Goal: Task Accomplishment & Management: Complete application form

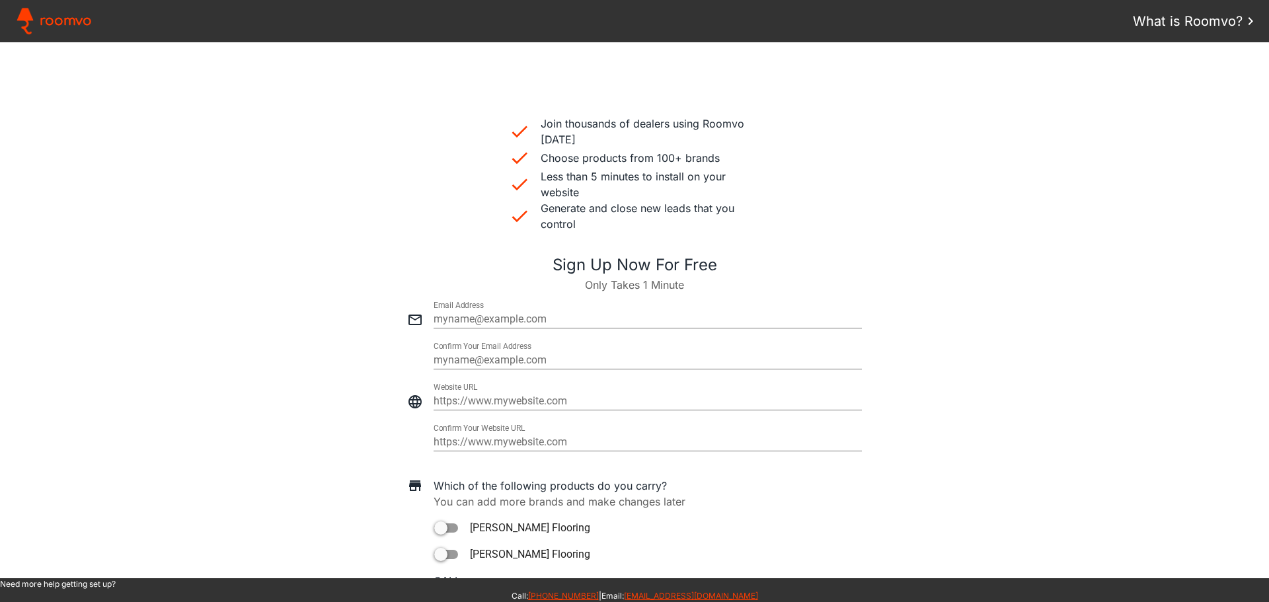
scroll to position [331, 0]
click at [452, 318] on input "email" at bounding box center [648, 319] width 428 height 16
click at [467, 360] on input "email" at bounding box center [648, 360] width 428 height 16
click at [469, 319] on input "email" at bounding box center [648, 319] width 428 height 16
paste input "[PERSON_NAME][EMAIL_ADDRESS][DOMAIN_NAME]"
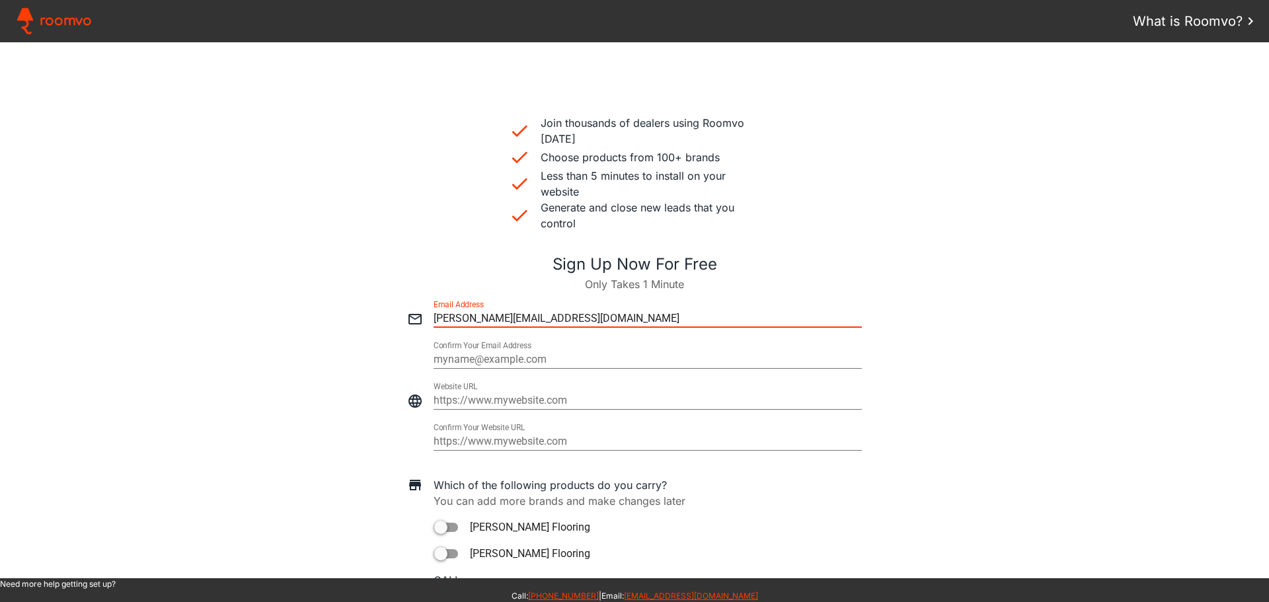
type input "[PERSON_NAME][EMAIL_ADDRESS][DOMAIN_NAME]"
type paper-input "[PERSON_NAME][EMAIL_ADDRESS][DOMAIN_NAME]"
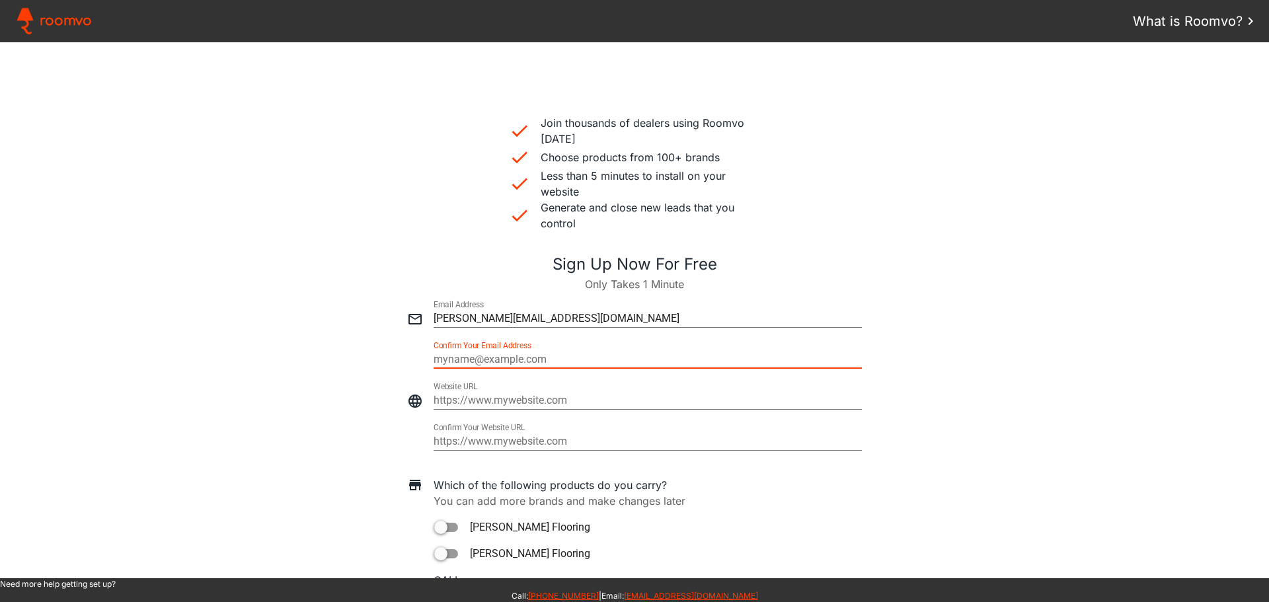
click at [459, 361] on input "email" at bounding box center [648, 360] width 428 height 16
type input "[PERSON_NAME][EMAIL_ADDRESS][DOMAIN_NAME]"
type paper-input "[PERSON_NAME][EMAIL_ADDRESS][DOMAIN_NAME]"
click at [534, 399] on input "https://" at bounding box center [648, 401] width 428 height 16
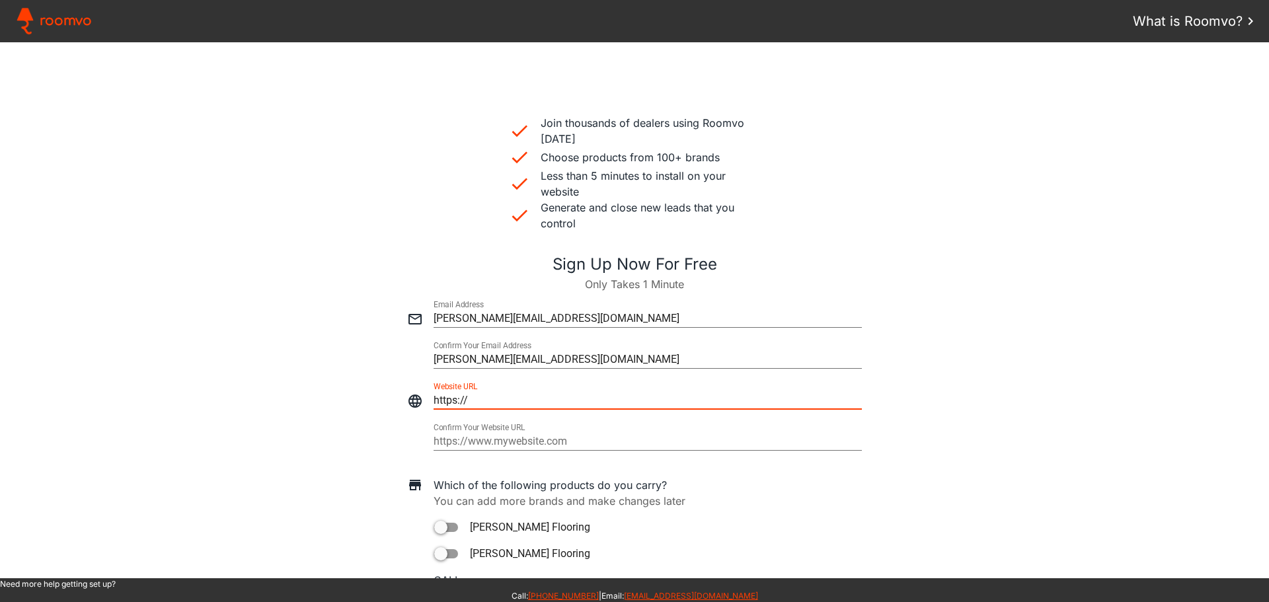
drag, startPoint x: 534, startPoint y: 399, endPoint x: 430, endPoint y: 396, distance: 103.8
click at [434, 396] on input "https://" at bounding box center [648, 401] width 428 height 16
type input "[URL][DOMAIN_NAME]"
type paper-input "[URL][DOMAIN_NAME]"
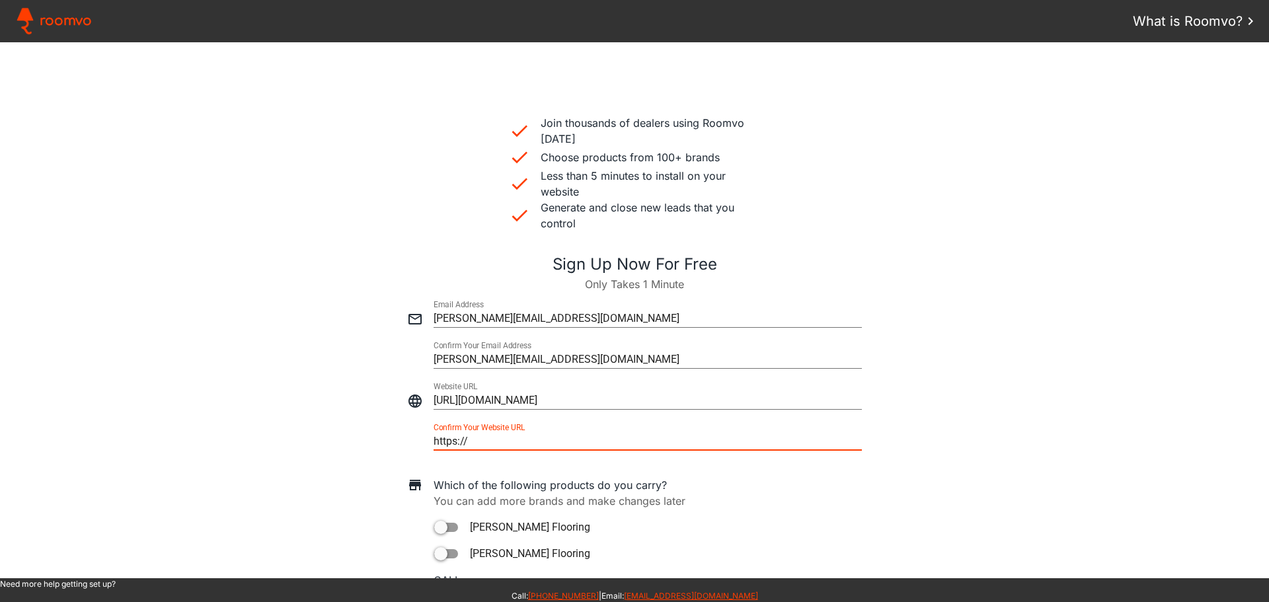
drag, startPoint x: 586, startPoint y: 438, endPoint x: 430, endPoint y: 436, distance: 156.0
click at [434, 436] on input "https://" at bounding box center [648, 442] width 428 height 16
type input "[URL][DOMAIN_NAME]"
type paper-input "[URL][DOMAIN_NAME]"
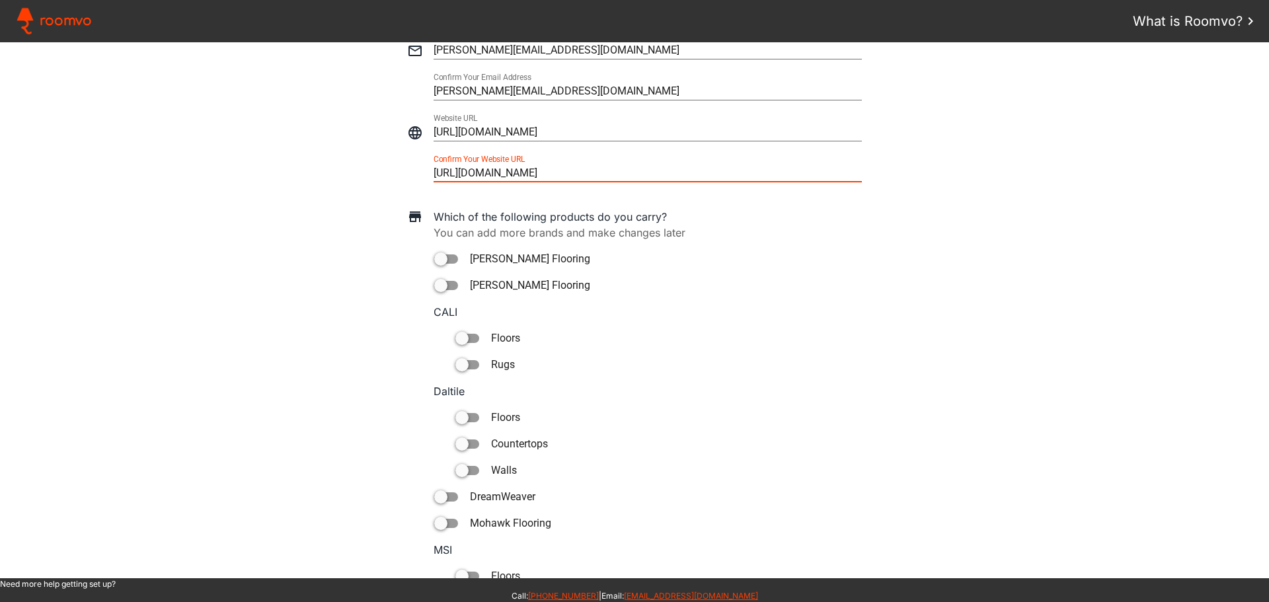
scroll to position [661, 0]
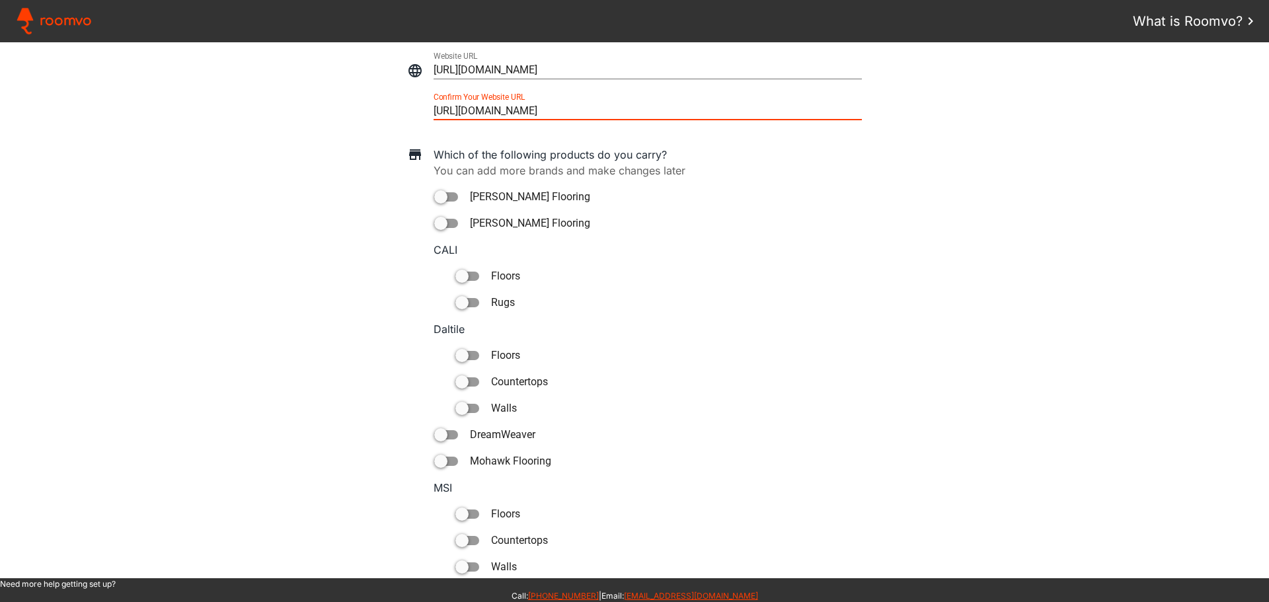
click at [457, 356] on div at bounding box center [461, 355] width 13 height 13
type paper-toggle-button "on"
click at [437, 464] on div at bounding box center [440, 461] width 13 height 13
type paper-toggle-button "on"
click at [436, 436] on div at bounding box center [440, 434] width 13 height 13
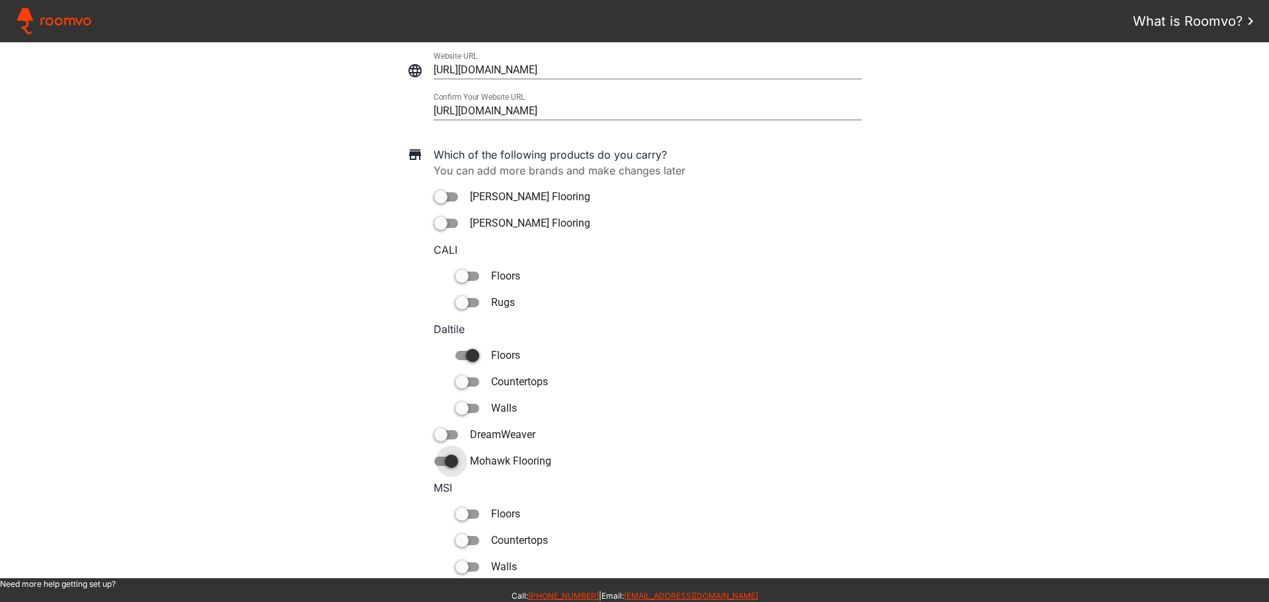
type paper-toggle-button "on"
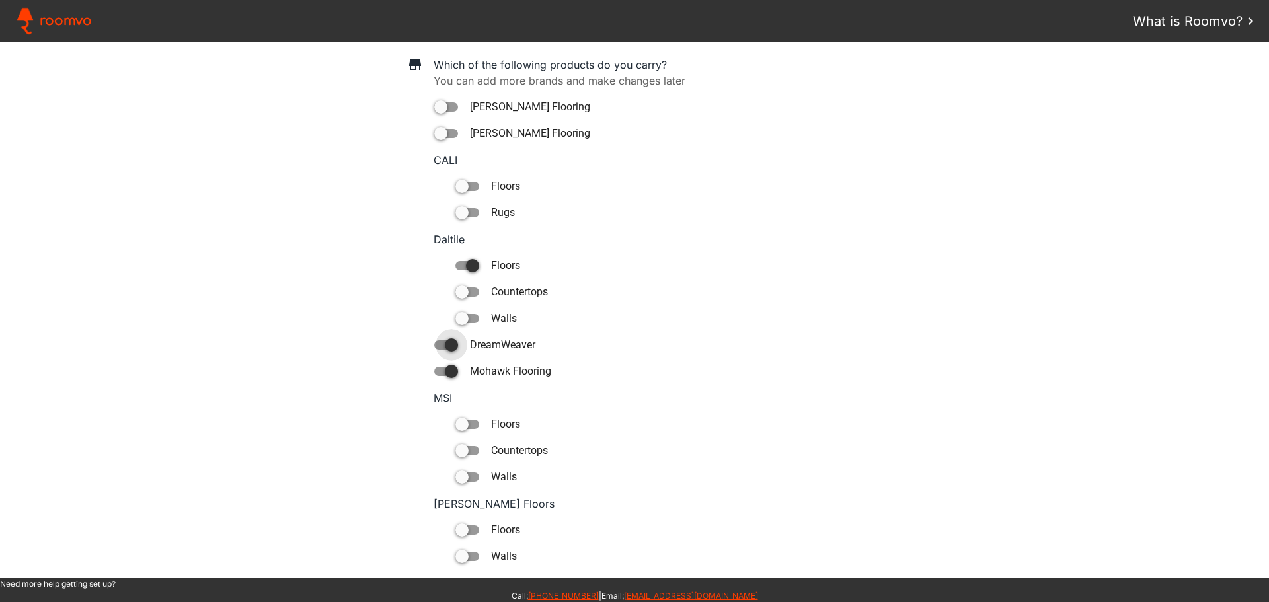
scroll to position [823, 0]
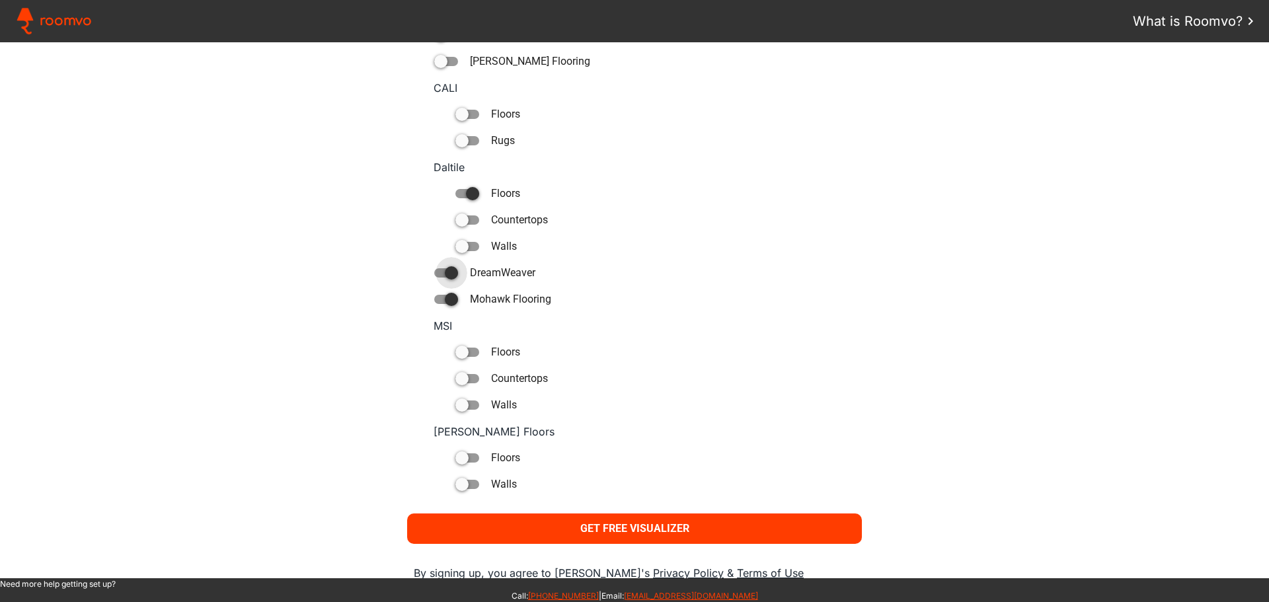
click at [461, 246] on div at bounding box center [461, 246] width 13 height 13
type paper-toggle-button "on"
click at [0, 0] on slot "Get Free Visualizer" at bounding box center [0, 0] width 0 height 0
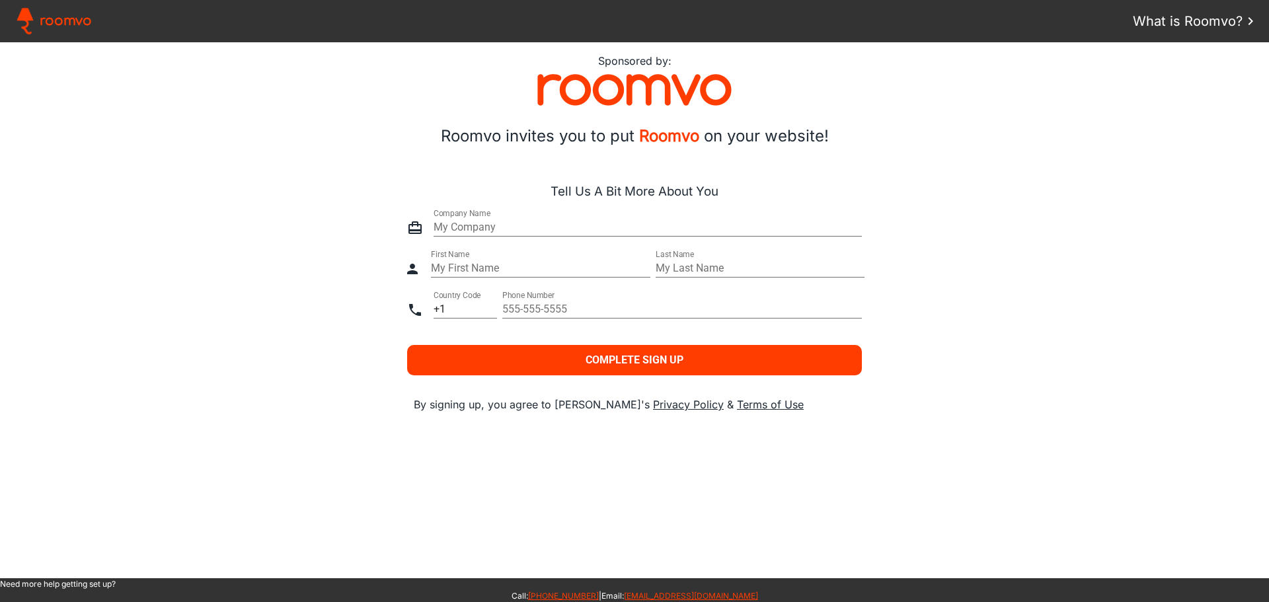
click at [506, 221] on input "text" at bounding box center [648, 227] width 428 height 16
paste input "CSG West Granite & Floors"
type input "CSG West Granite & Floors"
type paper-input "CSG West Granite & Floors"
click at [510, 260] on input "text" at bounding box center [540, 268] width 219 height 16
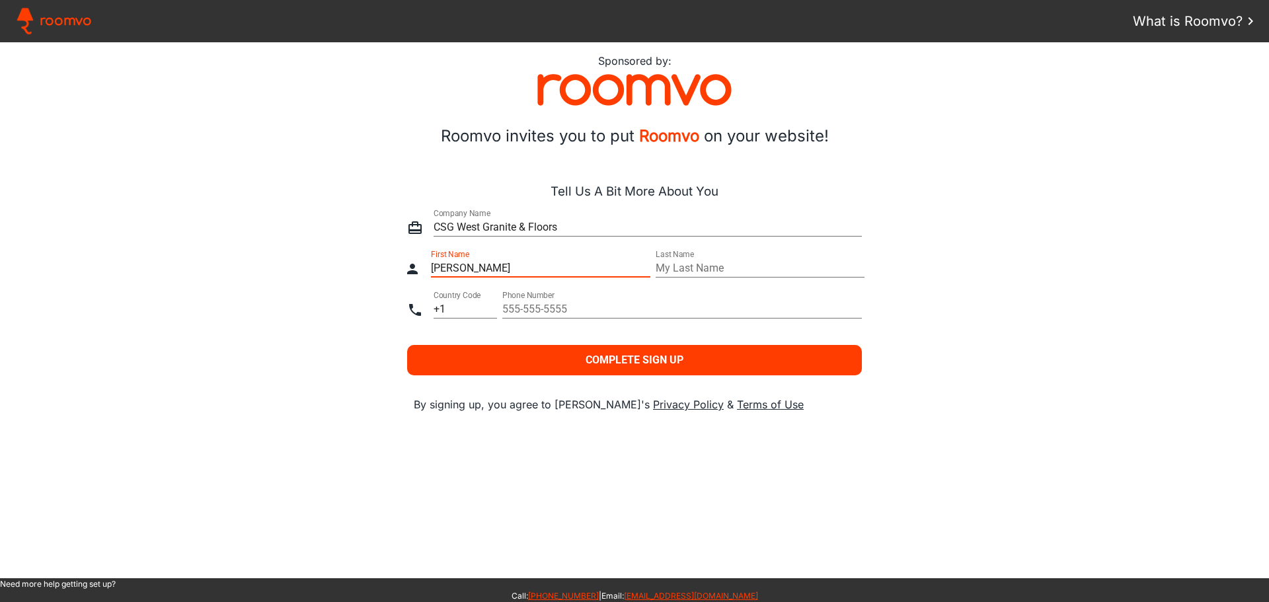
drag, startPoint x: 513, startPoint y: 270, endPoint x: 465, endPoint y: 266, distance: 48.4
click at [465, 266] on input "[PERSON_NAME]" at bounding box center [540, 268] width 219 height 16
type input "[PERSON_NAME]"
type paper-input "[PERSON_NAME]"
click at [693, 270] on input "text" at bounding box center [760, 268] width 209 height 16
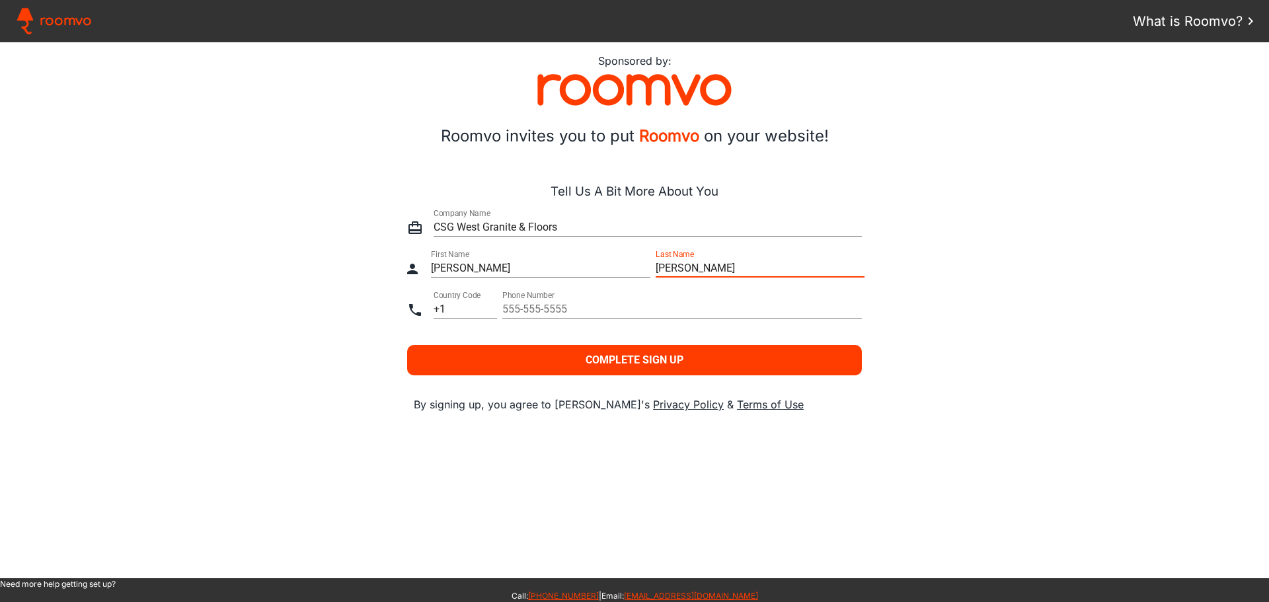
type input "[PERSON_NAME]"
type paper-input "[PERSON_NAME]"
click at [574, 311] on input "tel" at bounding box center [682, 309] width 360 height 16
click at [520, 308] on input "8172749378" at bounding box center [682, 309] width 360 height 16
click at [543, 310] on input "817-2749378" at bounding box center [682, 309] width 360 height 16
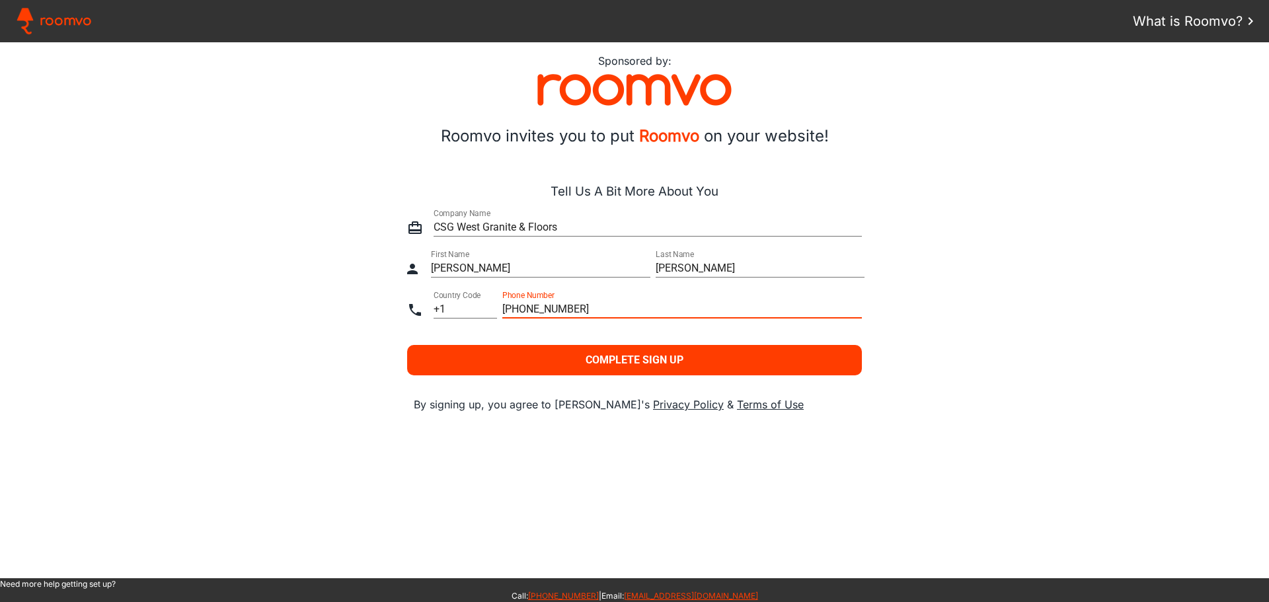
type input "[PHONE_NUMBER]"
type paper-input "[PHONE_NUMBER]"
click at [0, 0] on slot "Complete Sign Up" at bounding box center [0, 0] width 0 height 0
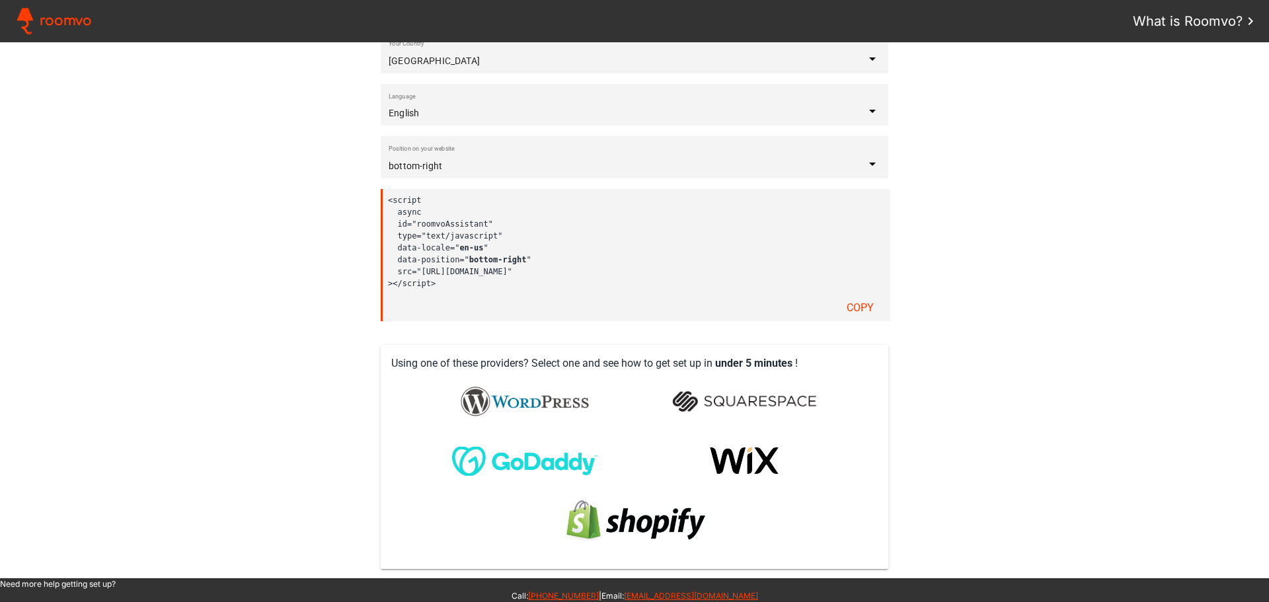
scroll to position [264, 0]
